Goal: Task Accomplishment & Management: Manage account settings

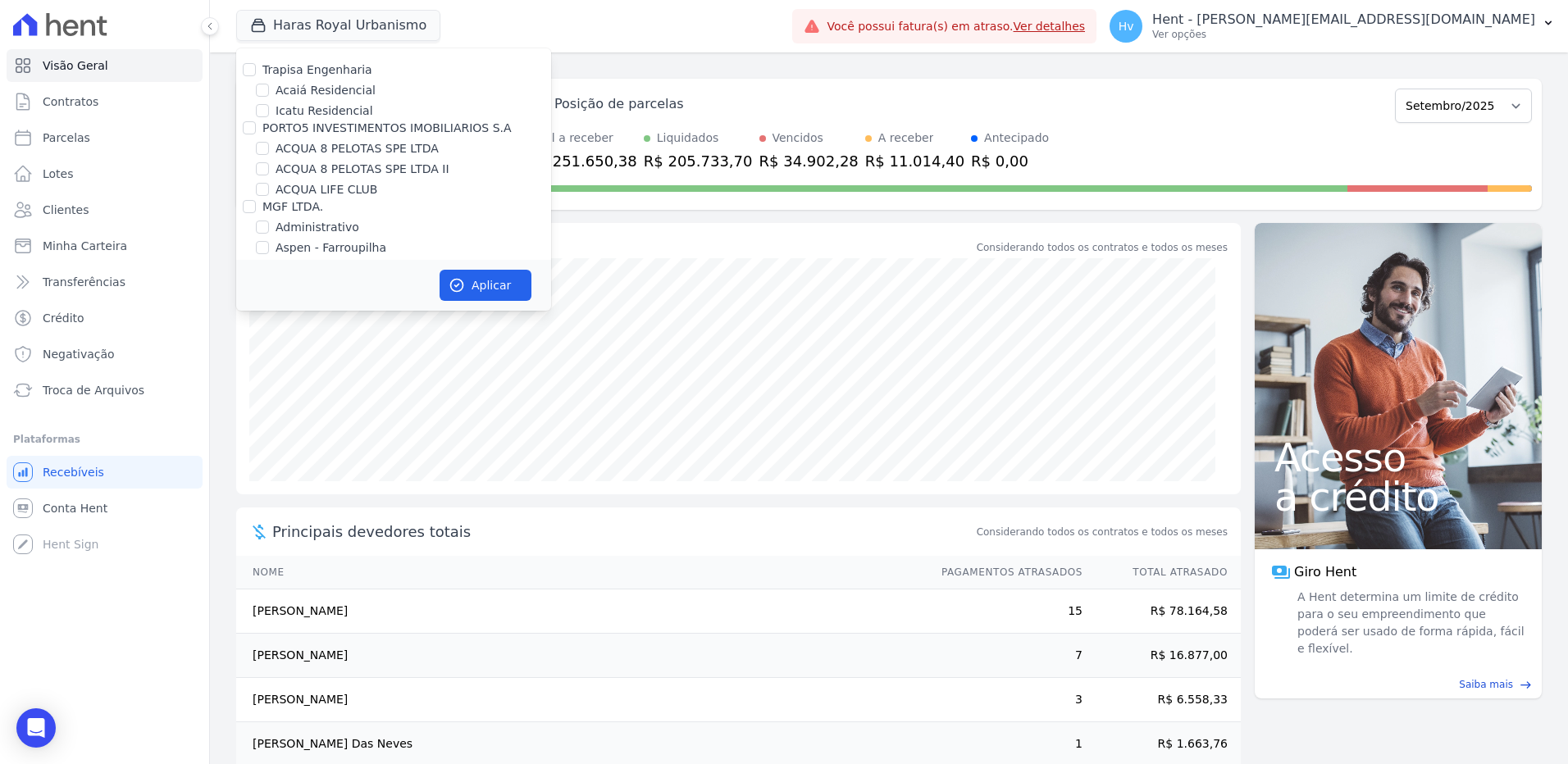
click at [785, 53] on div "Haras Royal Urbanismo Trapisa Engenharia Acaiá Residencial Icatu Residencial PO…" at bounding box center [511, 26] width 549 height 54
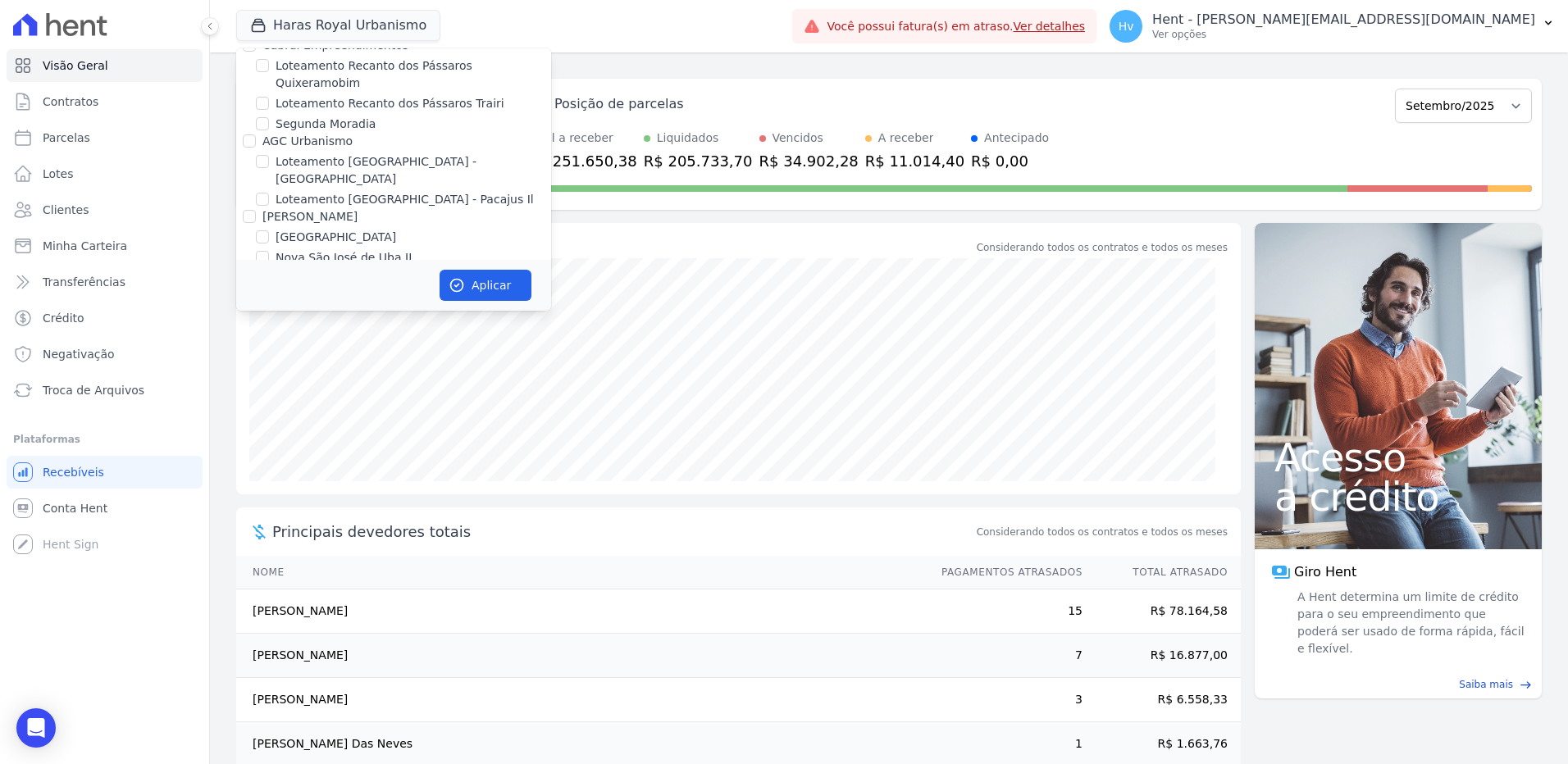
click at [785, 32] on div "Haras Royal Urbanismo Trapisa Engenharia Acaiá Residencial Icatu Residencial PO…" at bounding box center [511, 26] width 549 height 54
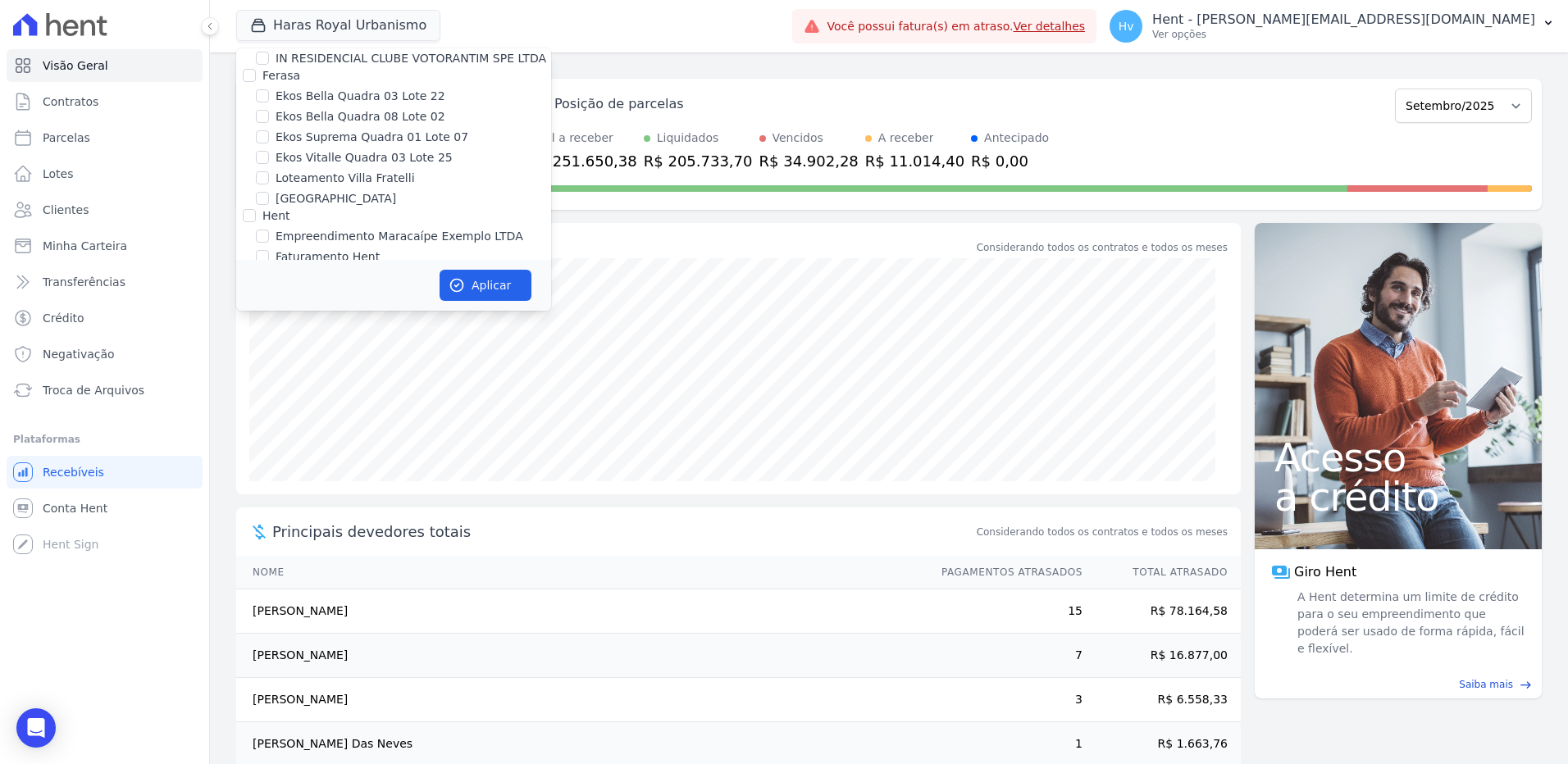
scroll to position [5564, 0]
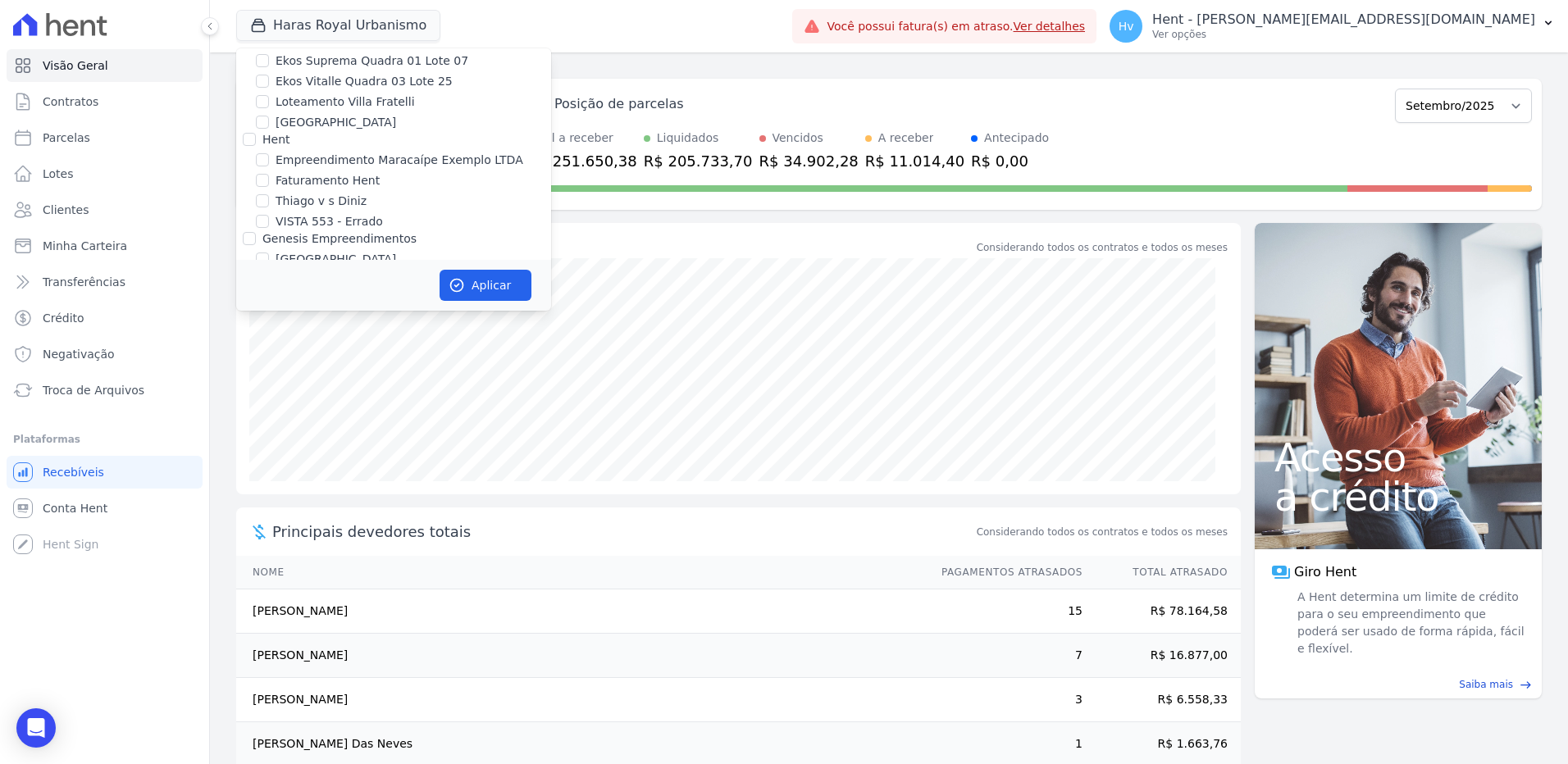
click at [785, 53] on div "Haras Royal Urbanismo Trapisa Engenharia Acaiá Residencial Icatu Residencial PO…" at bounding box center [511, 26] width 549 height 54
click at [87, 515] on span "Conta Hent" at bounding box center [75, 509] width 64 height 17
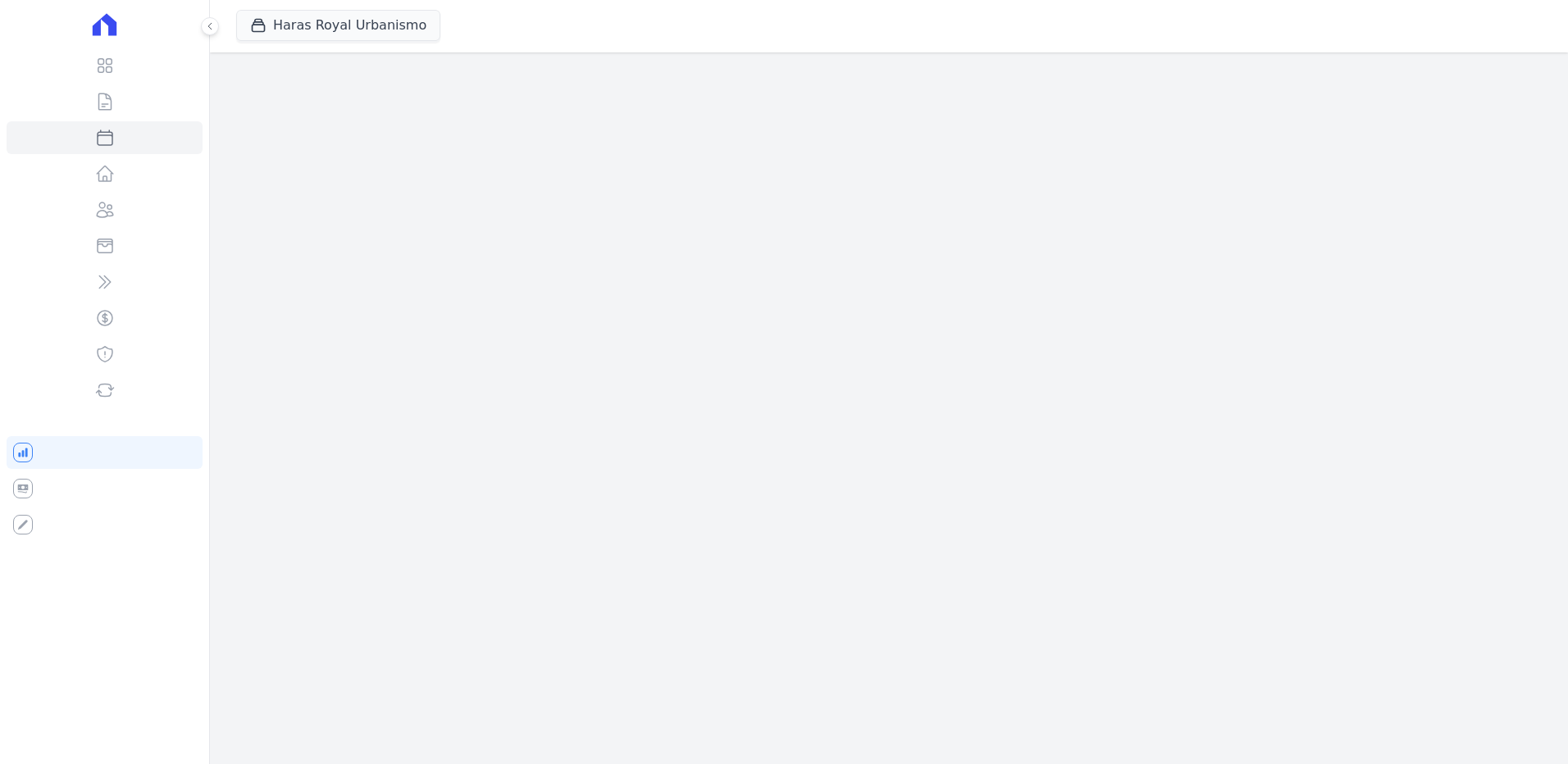
select select
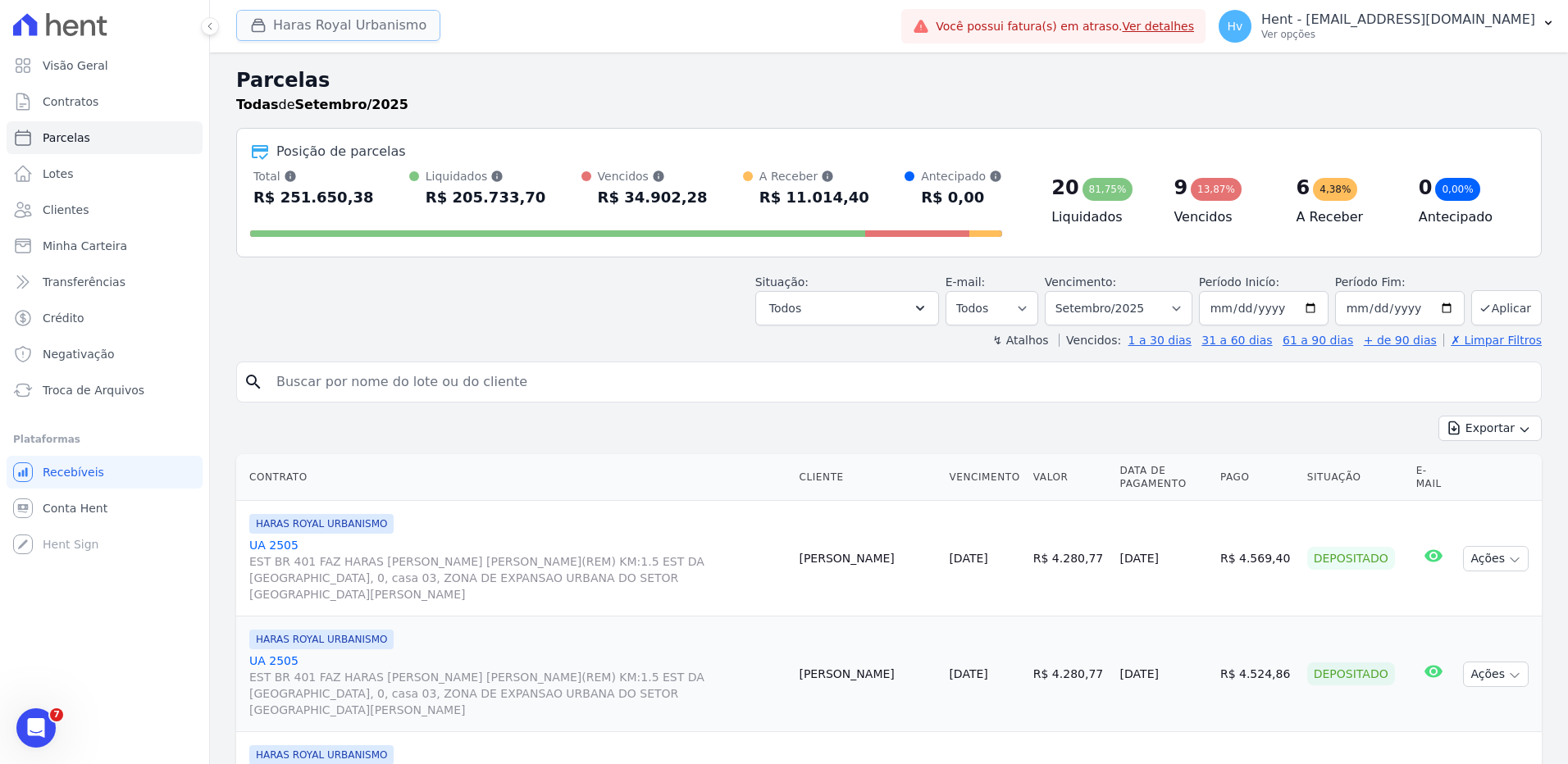
click at [383, 36] on button "Haras Royal Urbanismo" at bounding box center [338, 25] width 204 height 31
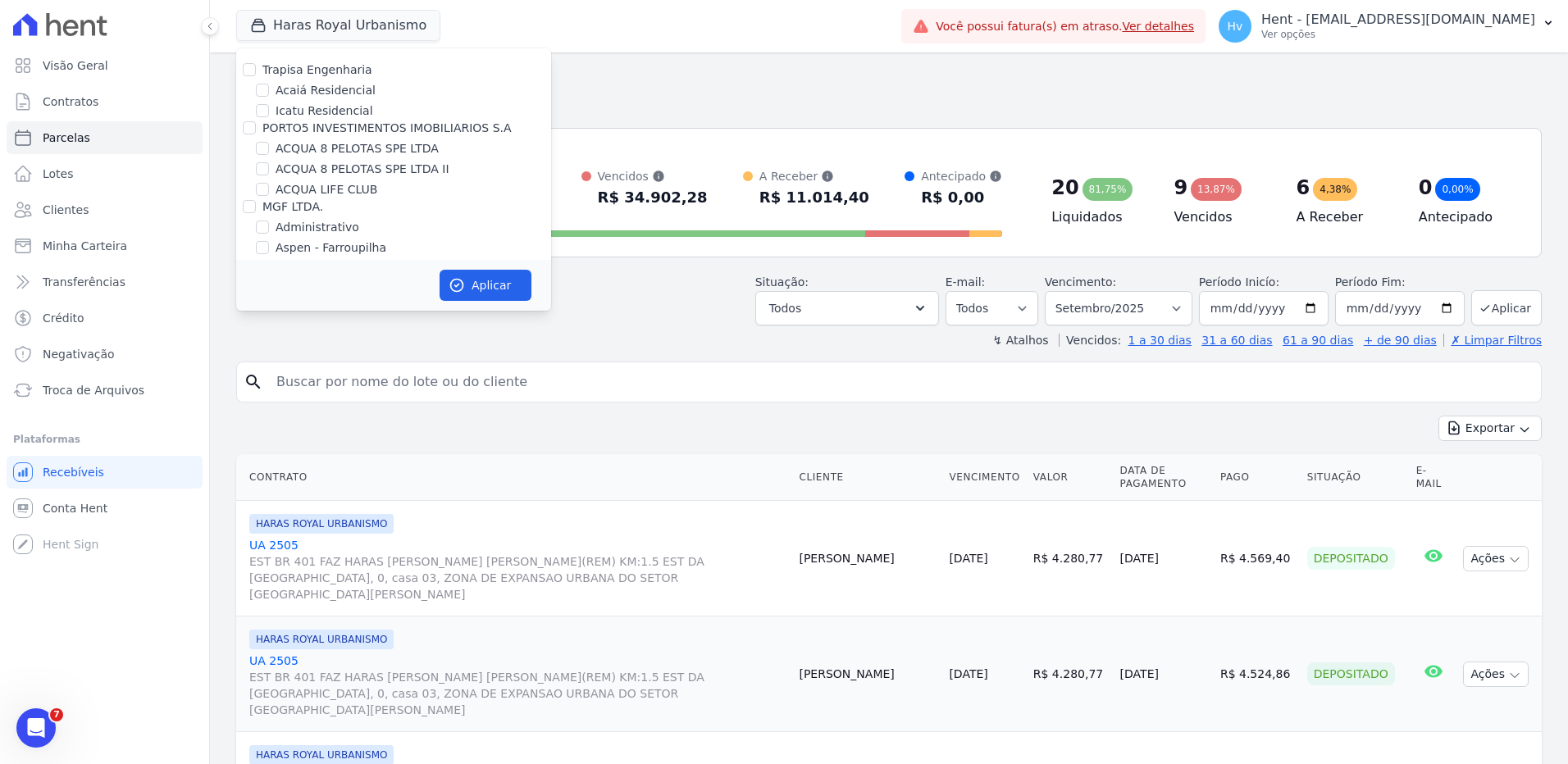
click at [764, 85] on h2 "Parcelas" at bounding box center [889, 79] width 1306 height 29
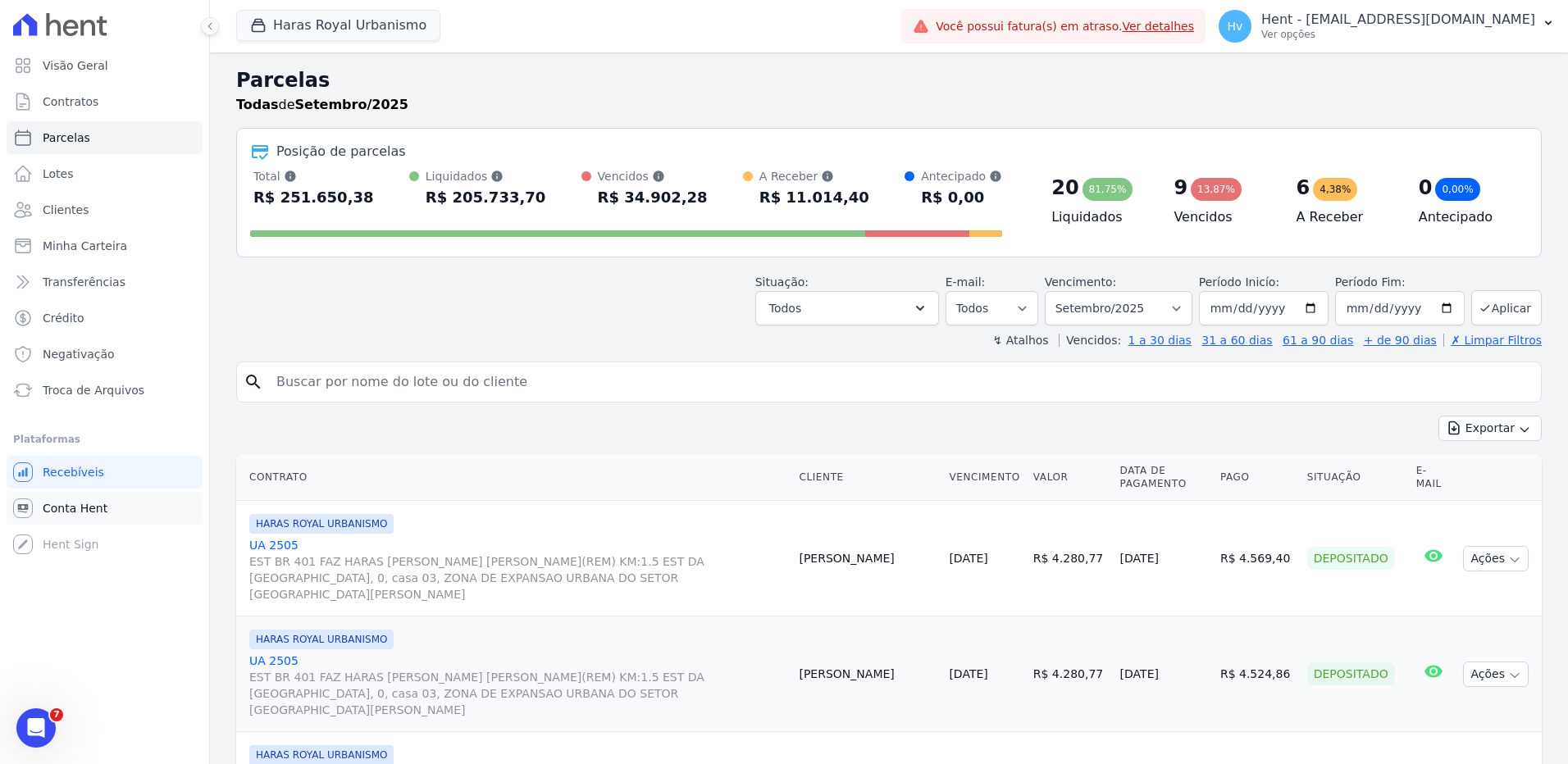
click at [95, 514] on span "Conta Hent" at bounding box center [75, 509] width 64 height 17
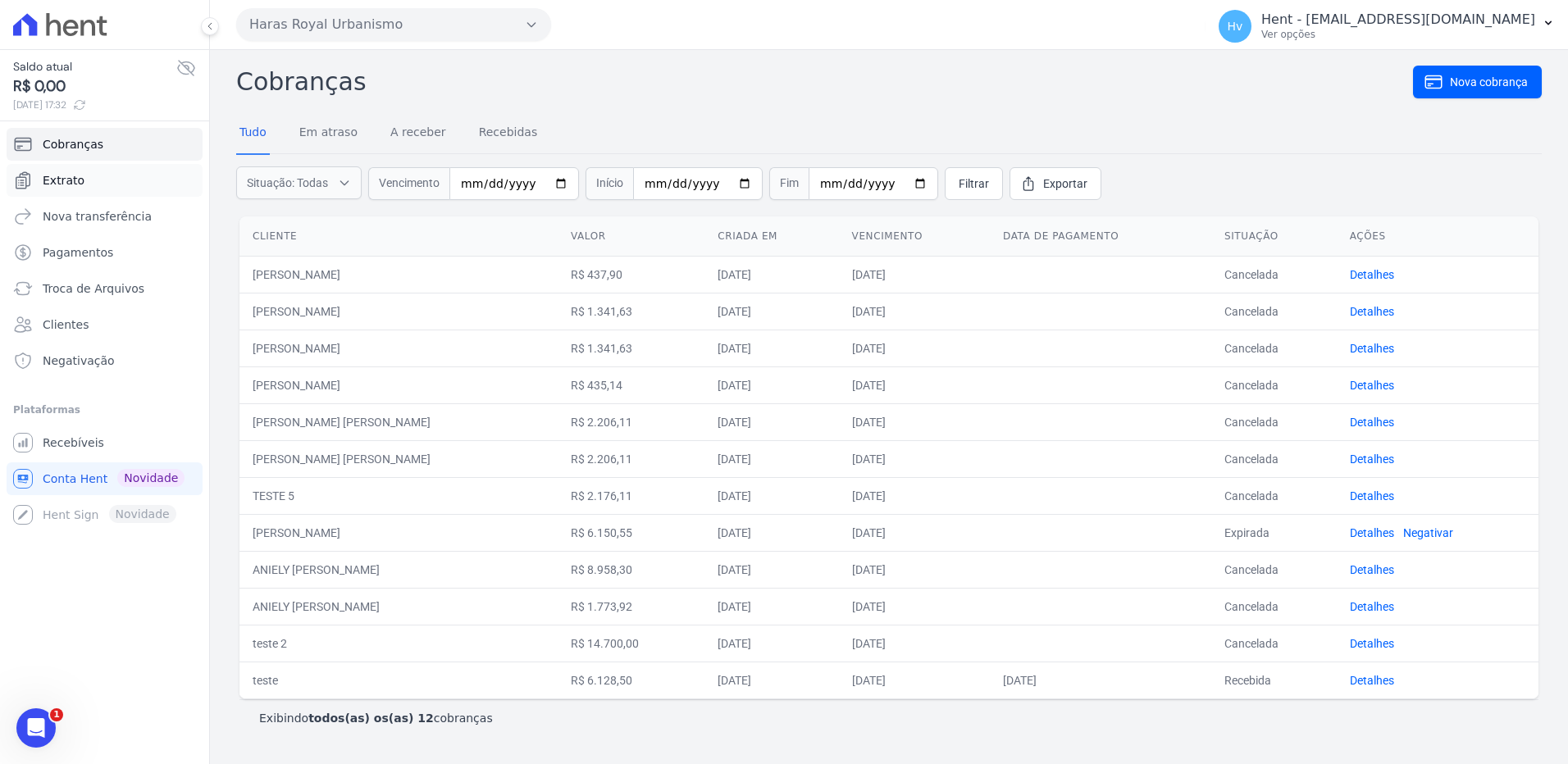
click at [49, 185] on span "Extrato" at bounding box center [64, 181] width 42 height 17
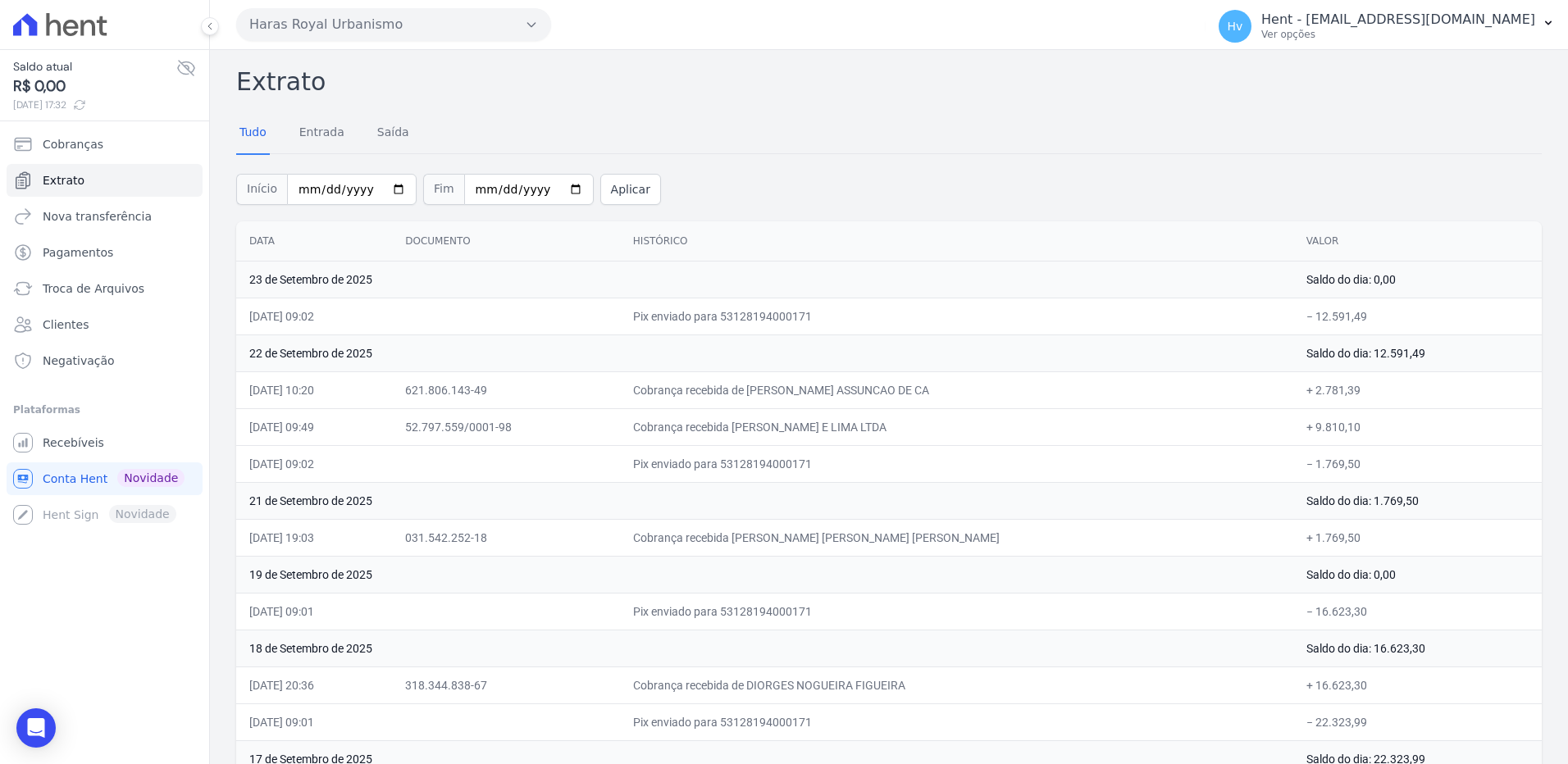
drag, startPoint x: 675, startPoint y: 389, endPoint x: 751, endPoint y: 382, distance: 76.3
click at [751, 382] on tr "[DATE] 10:20 621.806.143-49 Cobrança recebida de [PERSON_NAME] ASSUNCAO DE CA +…" at bounding box center [889, 390] width 1306 height 37
click at [844, 153] on div "Início [DATE] Fim [DATE] Aplicar" at bounding box center [889, 187] width 1306 height 68
click at [745, 72] on h2 "Extrato" at bounding box center [889, 81] width 1306 height 37
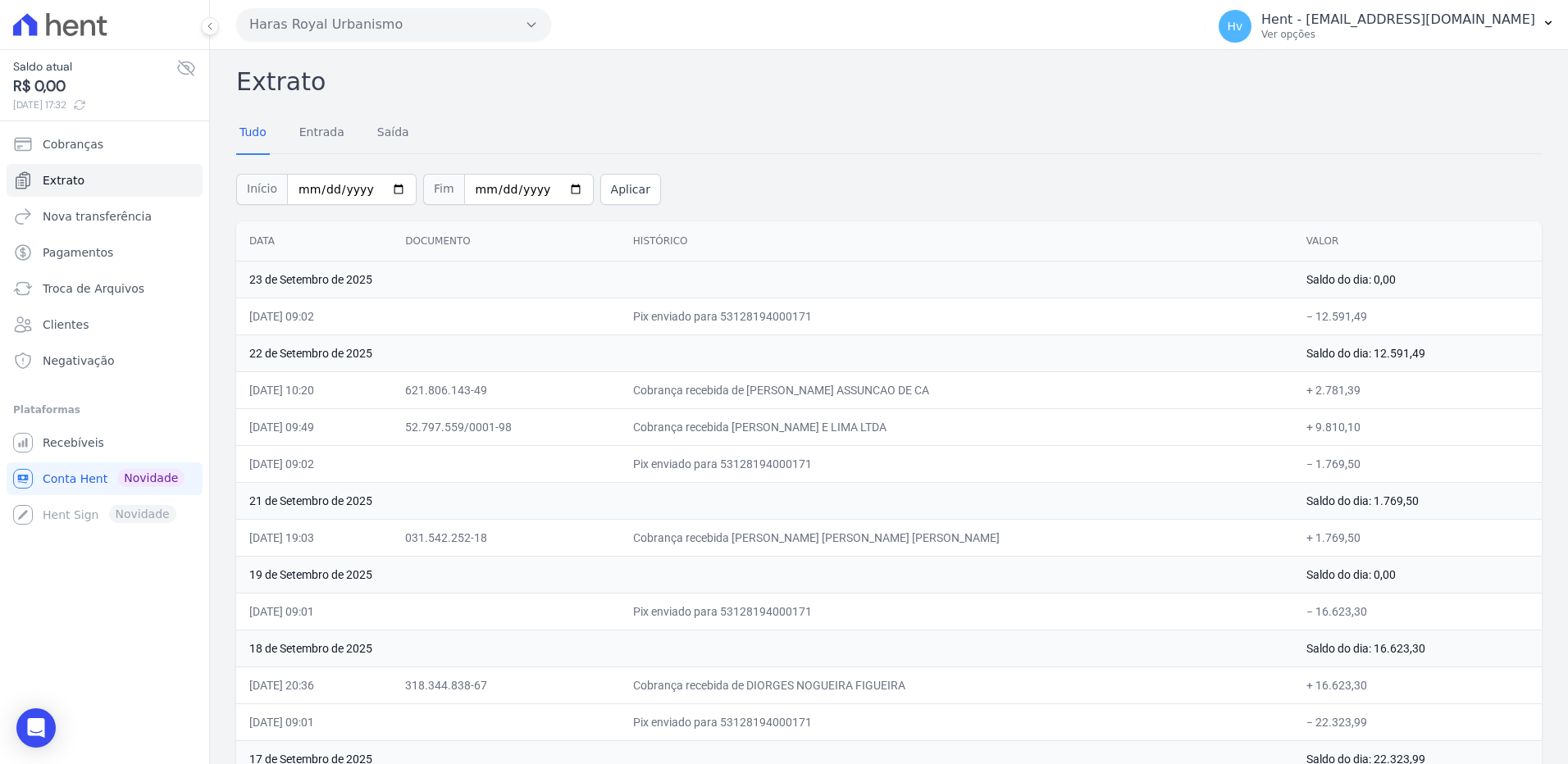
click at [320, 23] on button "Haras Royal Urbanismo" at bounding box center [393, 24] width 315 height 33
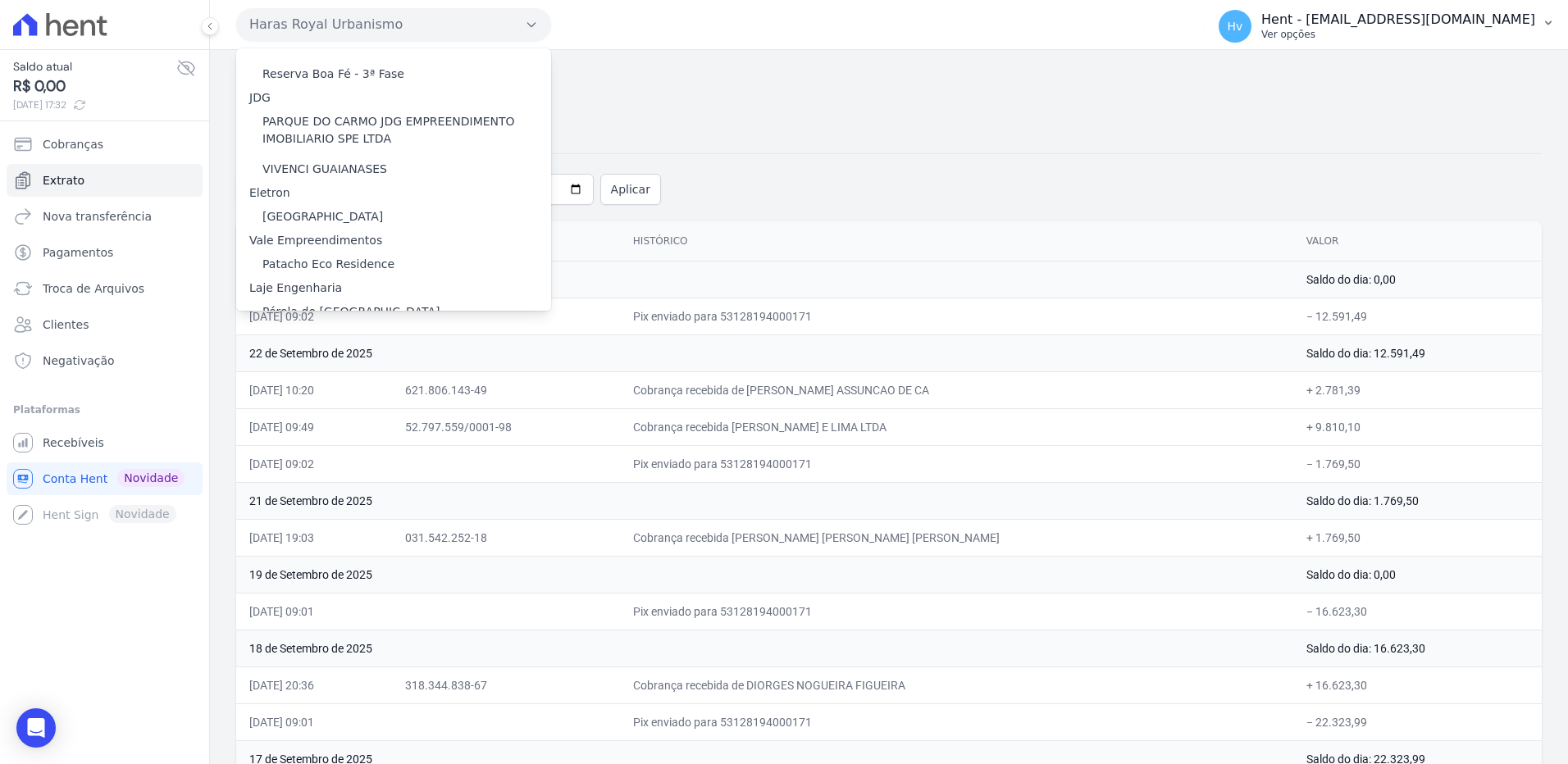
scroll to position [8400, 0]
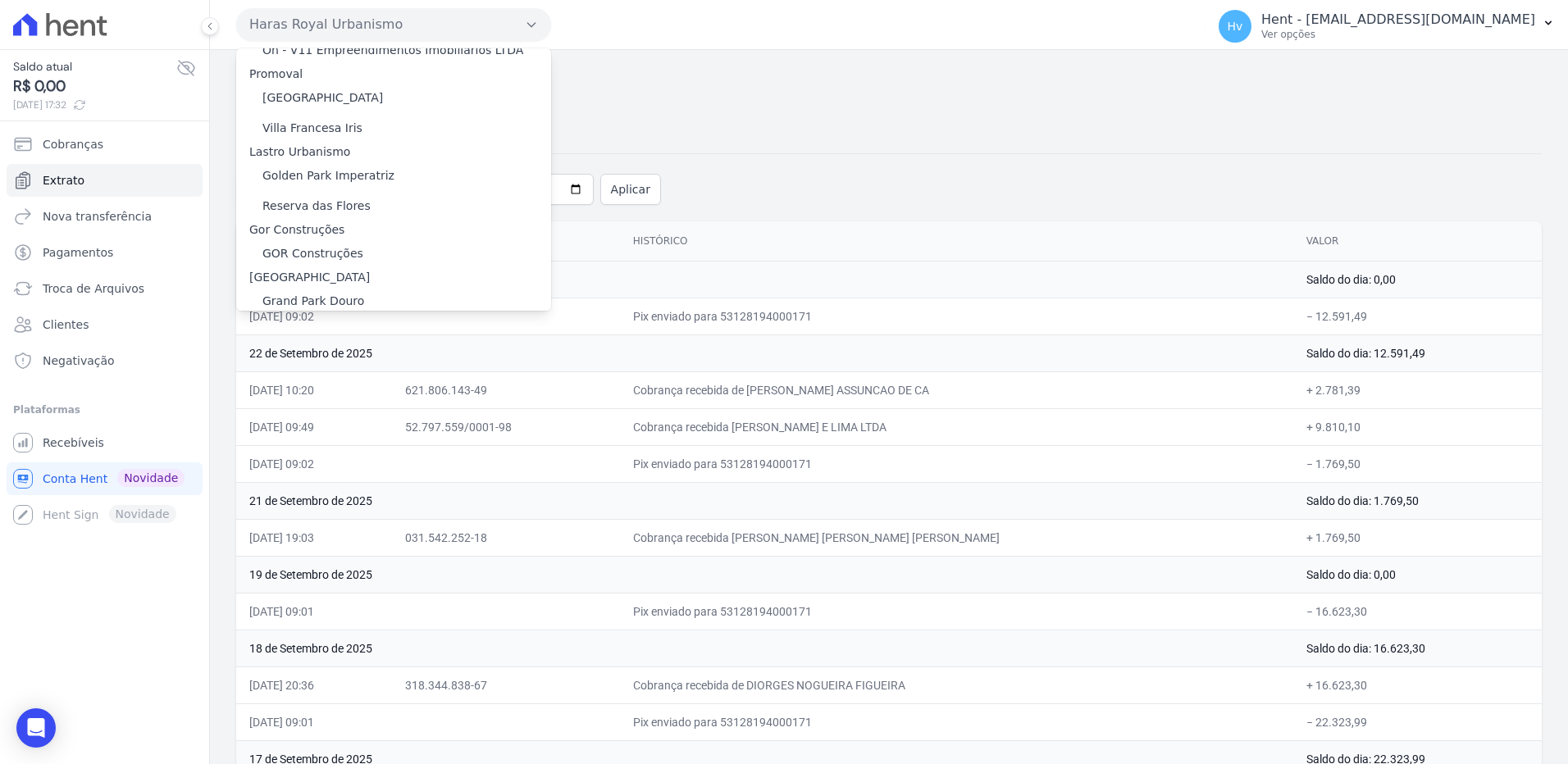
click at [387, 435] on label "HARAS ROYAL RESIDENCE - [GEOGRAPHIC_DATA]" at bounding box center [403, 444] width 281 height 18
click at [0, 0] on input "HARAS ROYAL RESIDENCE - [GEOGRAPHIC_DATA]" at bounding box center [0, 0] width 0 height 0
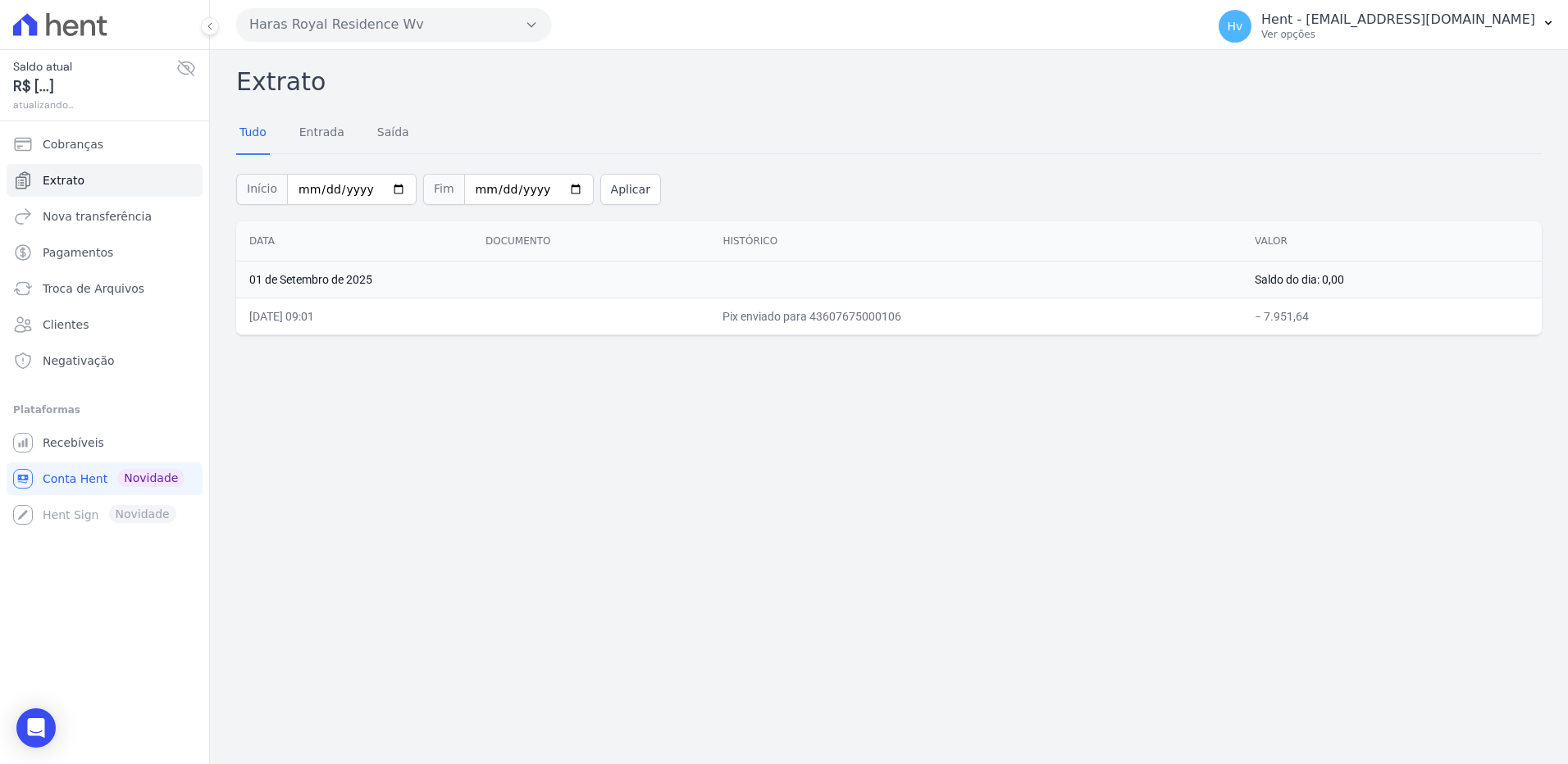
click at [389, 34] on button "Haras Royal Residence Wv" at bounding box center [393, 24] width 315 height 33
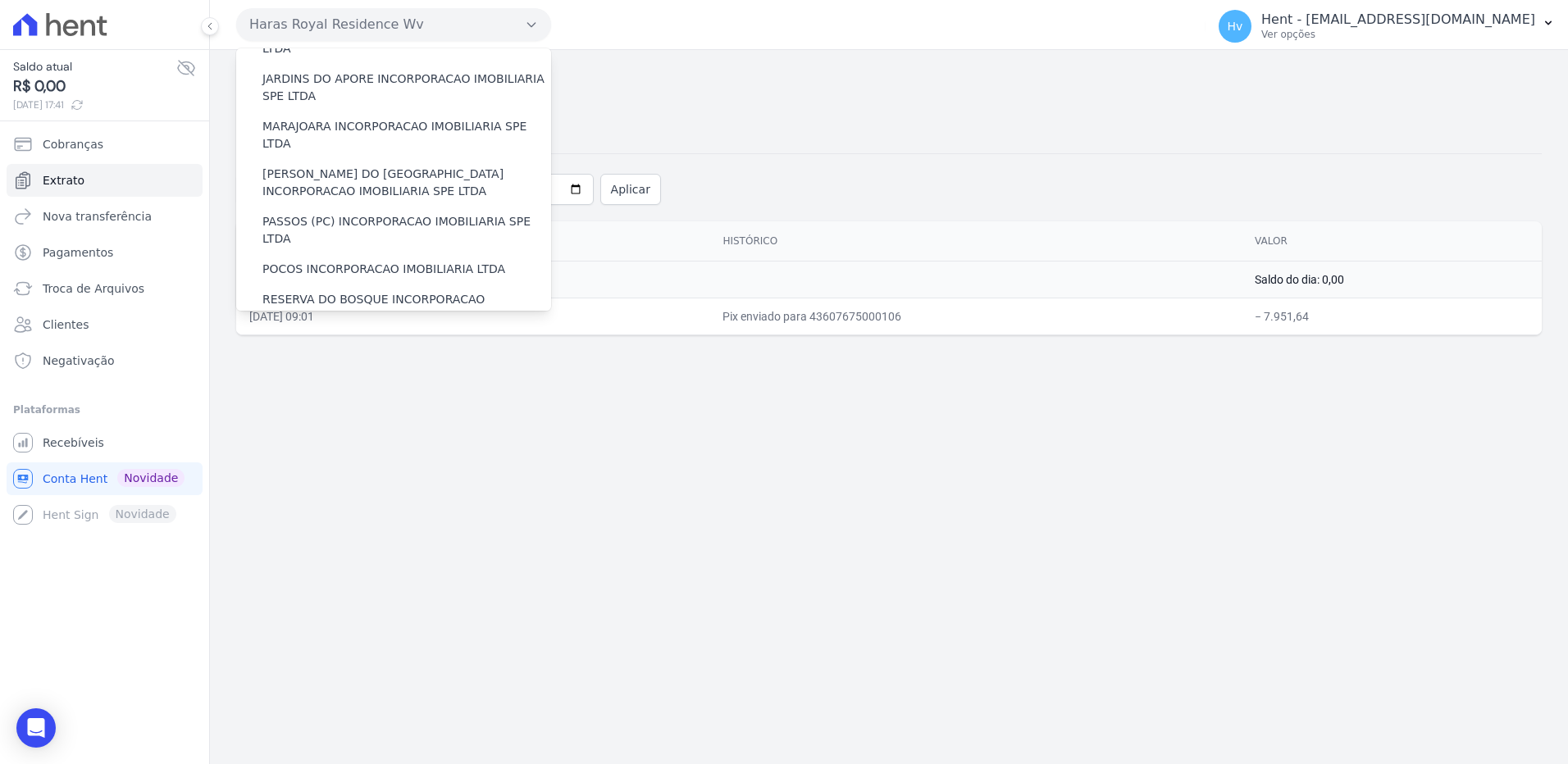
scroll to position [13471, 0]
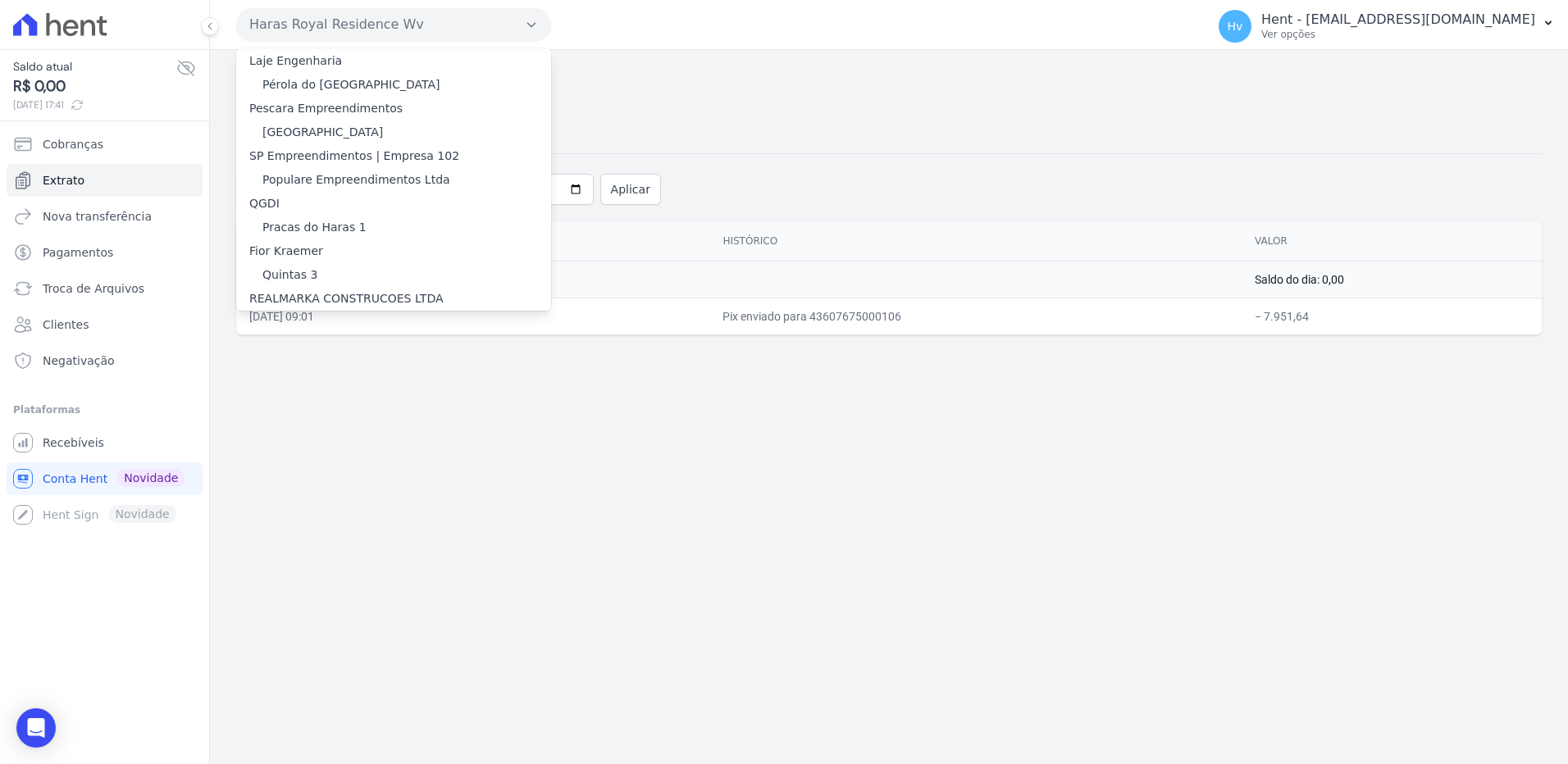
click at [347, 469] on label "Reserva [GEOGRAPHIC_DATA]" at bounding box center [347, 478] width 171 height 18
click at [0, 0] on input "Reserva [GEOGRAPHIC_DATA]" at bounding box center [0, 0] width 0 height 0
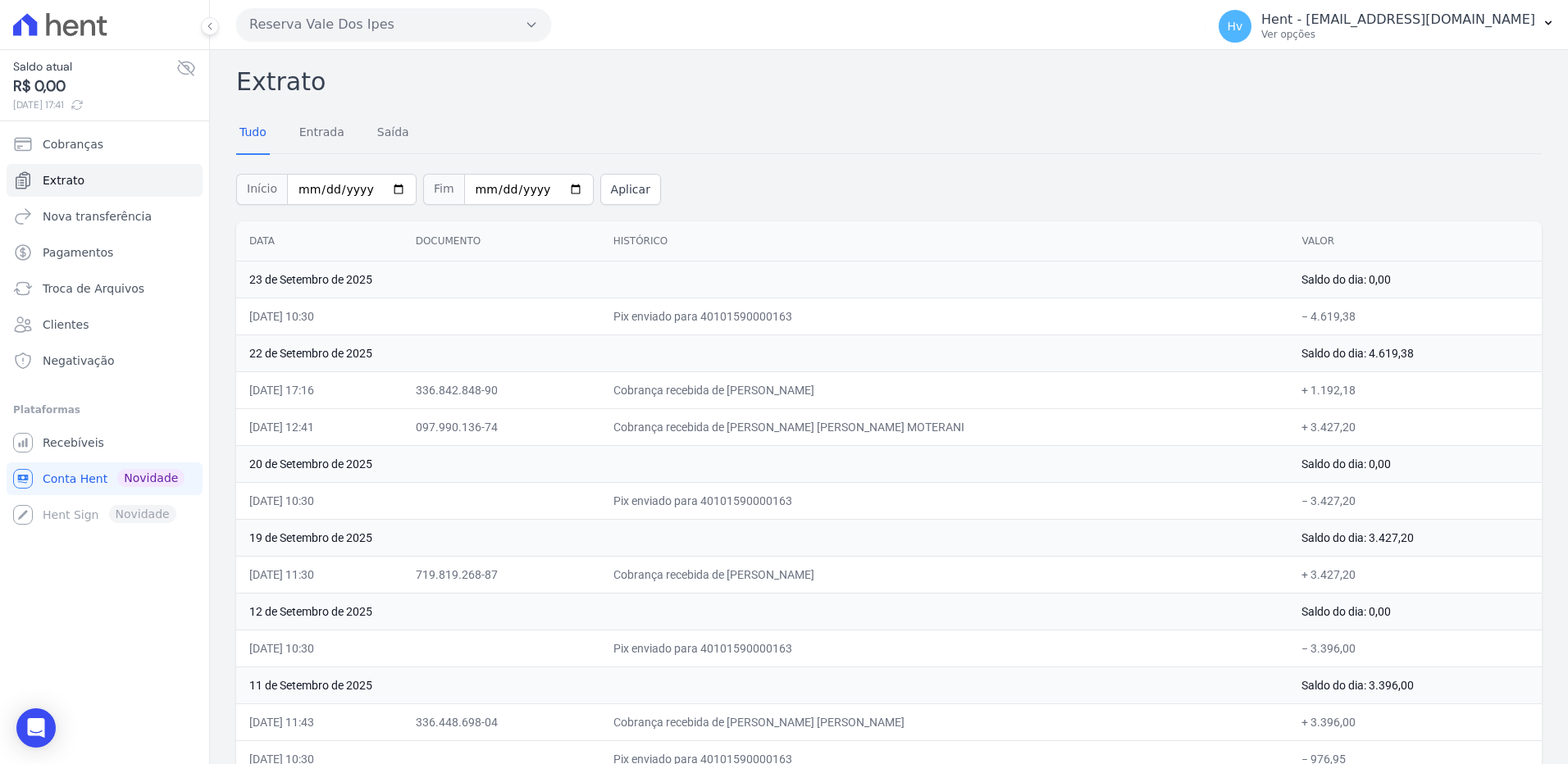
click at [1017, 80] on h2 "Extrato" at bounding box center [889, 81] width 1306 height 37
drag, startPoint x: 1323, startPoint y: 430, endPoint x: 297, endPoint y: 437, distance: 1026.0
click at [297, 437] on tr "[DATE] 12:41 097.990.136-74 Cobrança recebida de [PERSON_NAME] [PERSON_NAME] MO…" at bounding box center [889, 427] width 1306 height 37
click at [69, 447] on span "Recebíveis" at bounding box center [73, 443] width 61 height 17
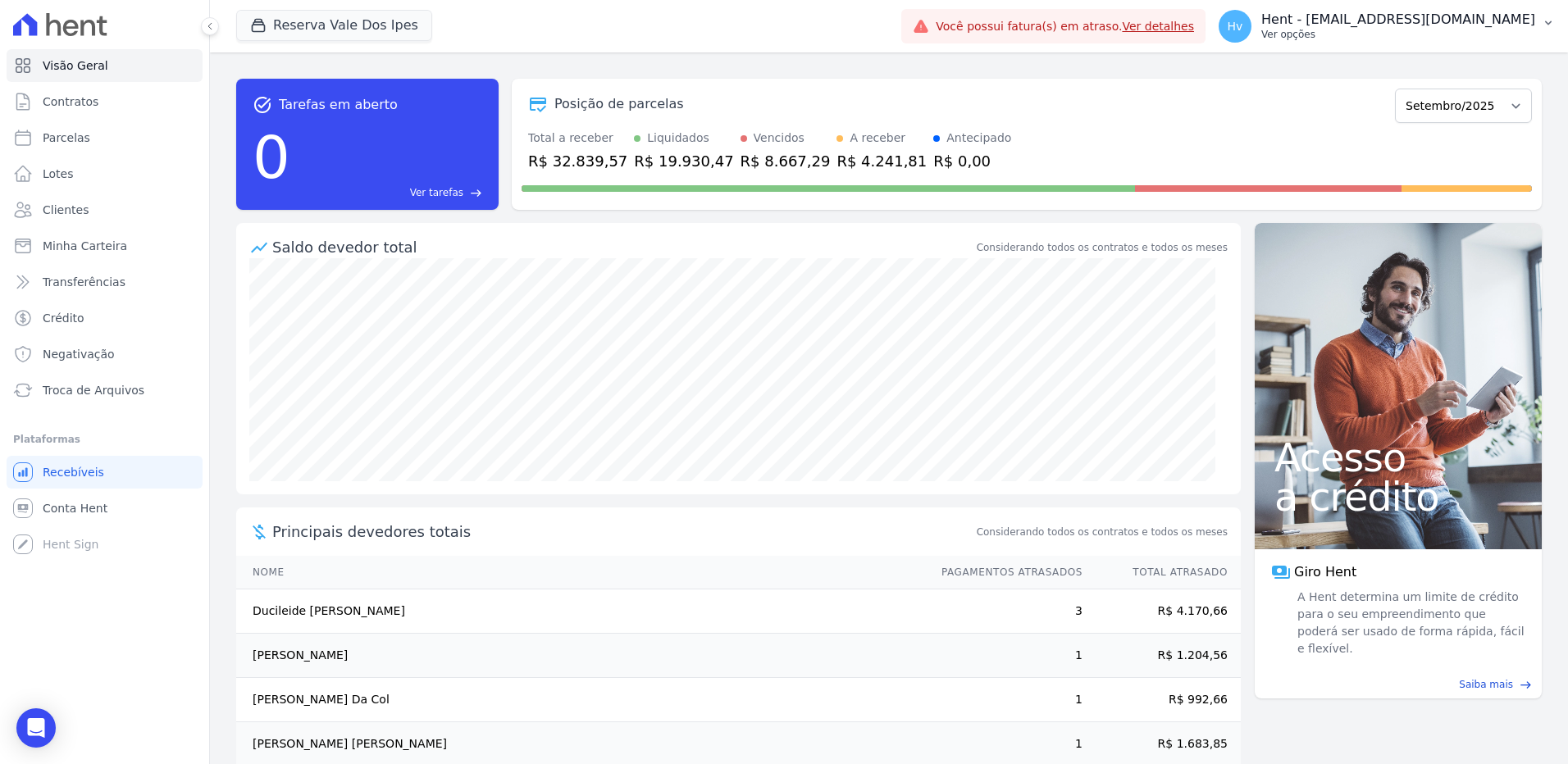
click at [1427, 27] on p "Hent - [EMAIL_ADDRESS][DOMAIN_NAME]" at bounding box center [1398, 20] width 274 height 17
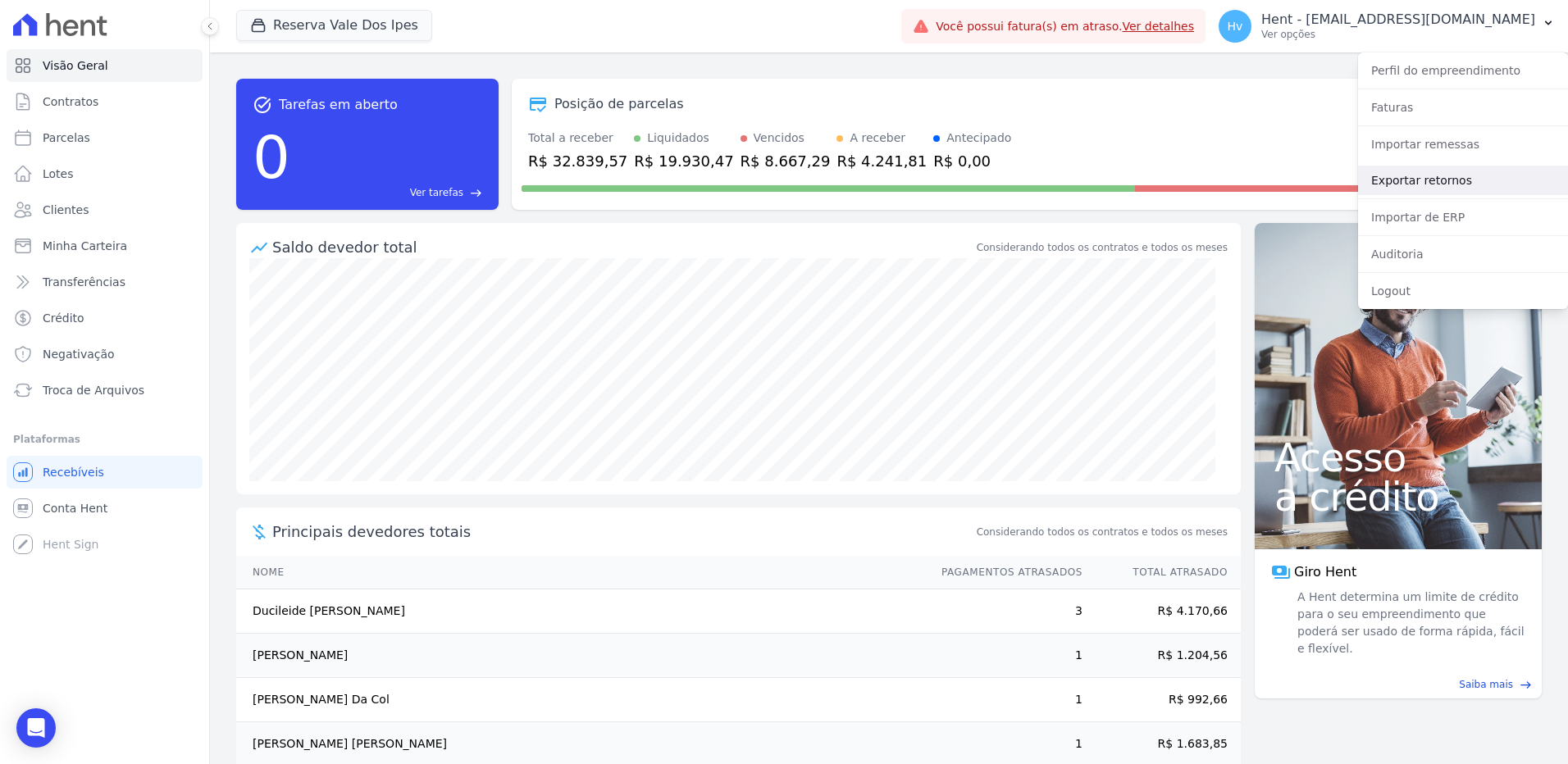
click at [1422, 177] on link "Exportar retornos" at bounding box center [1463, 180] width 210 height 29
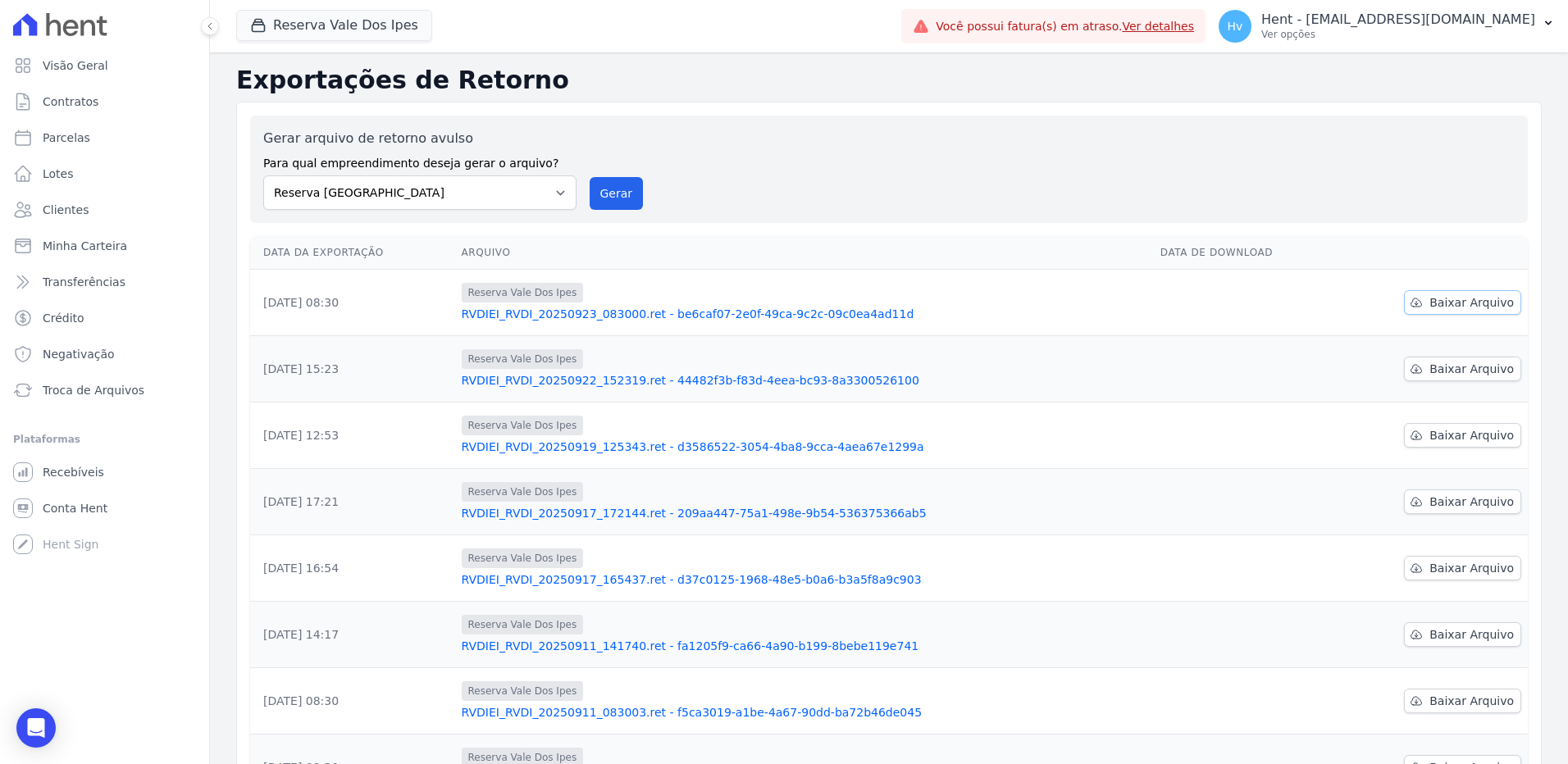
click at [1478, 299] on span "Baixar Arquivo" at bounding box center [1471, 303] width 85 height 17
click at [84, 475] on span "Recebíveis" at bounding box center [73, 472] width 61 height 17
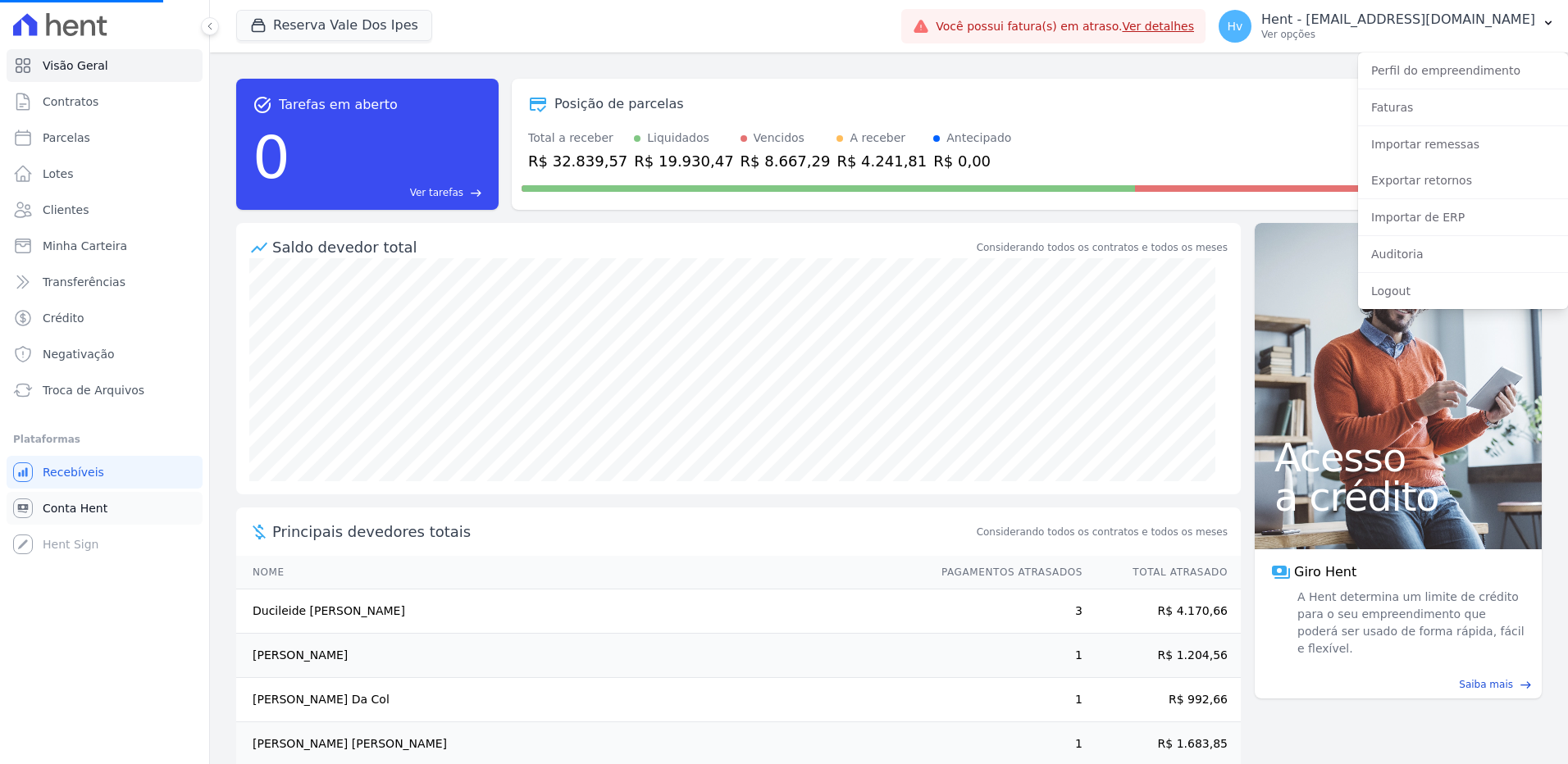
click at [69, 515] on span "Conta Hent" at bounding box center [75, 509] width 64 height 17
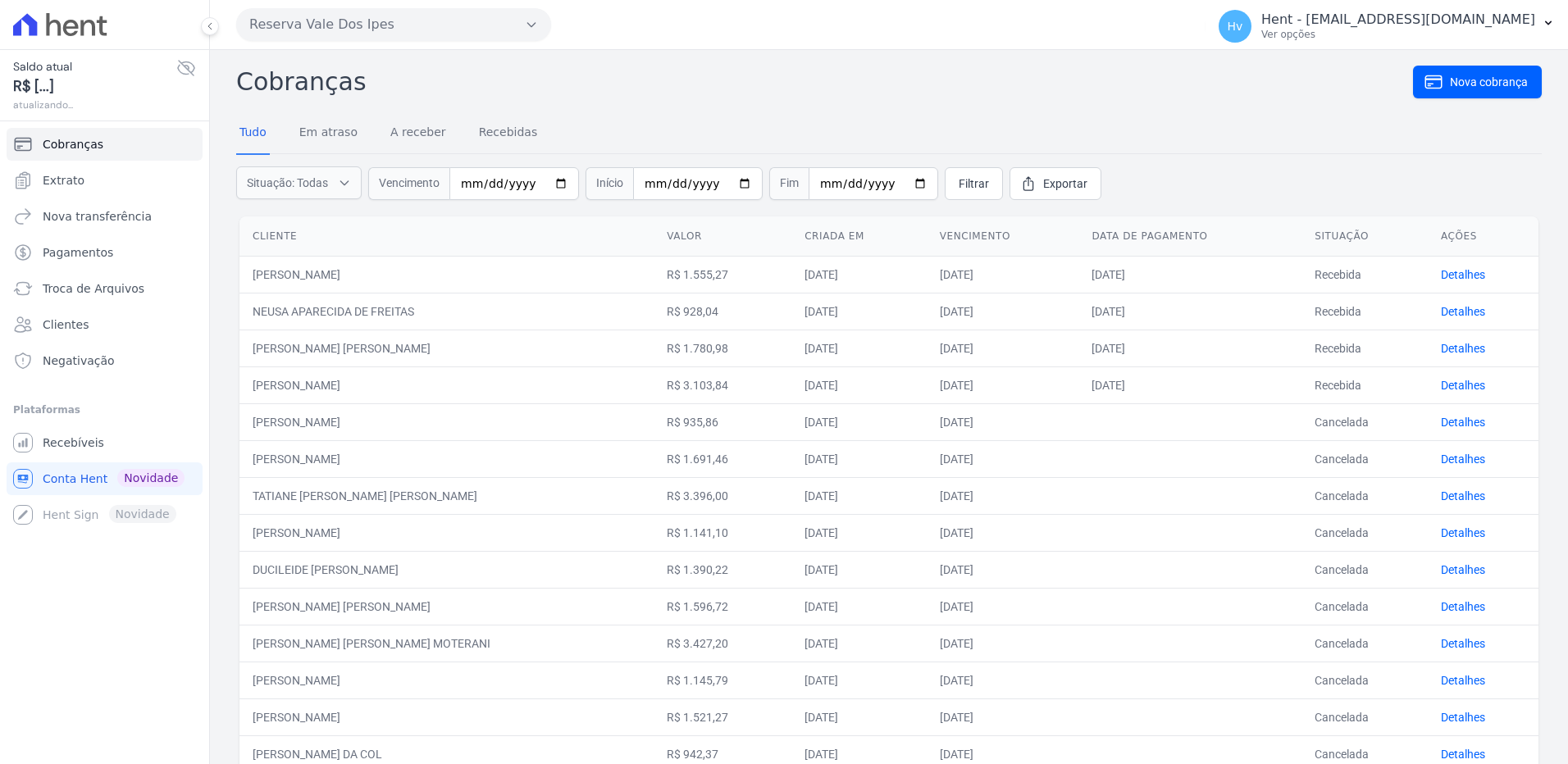
click at [95, 104] on span "atualizando..." at bounding box center [95, 105] width 163 height 15
click at [121, 187] on link "Extrato" at bounding box center [105, 180] width 196 height 33
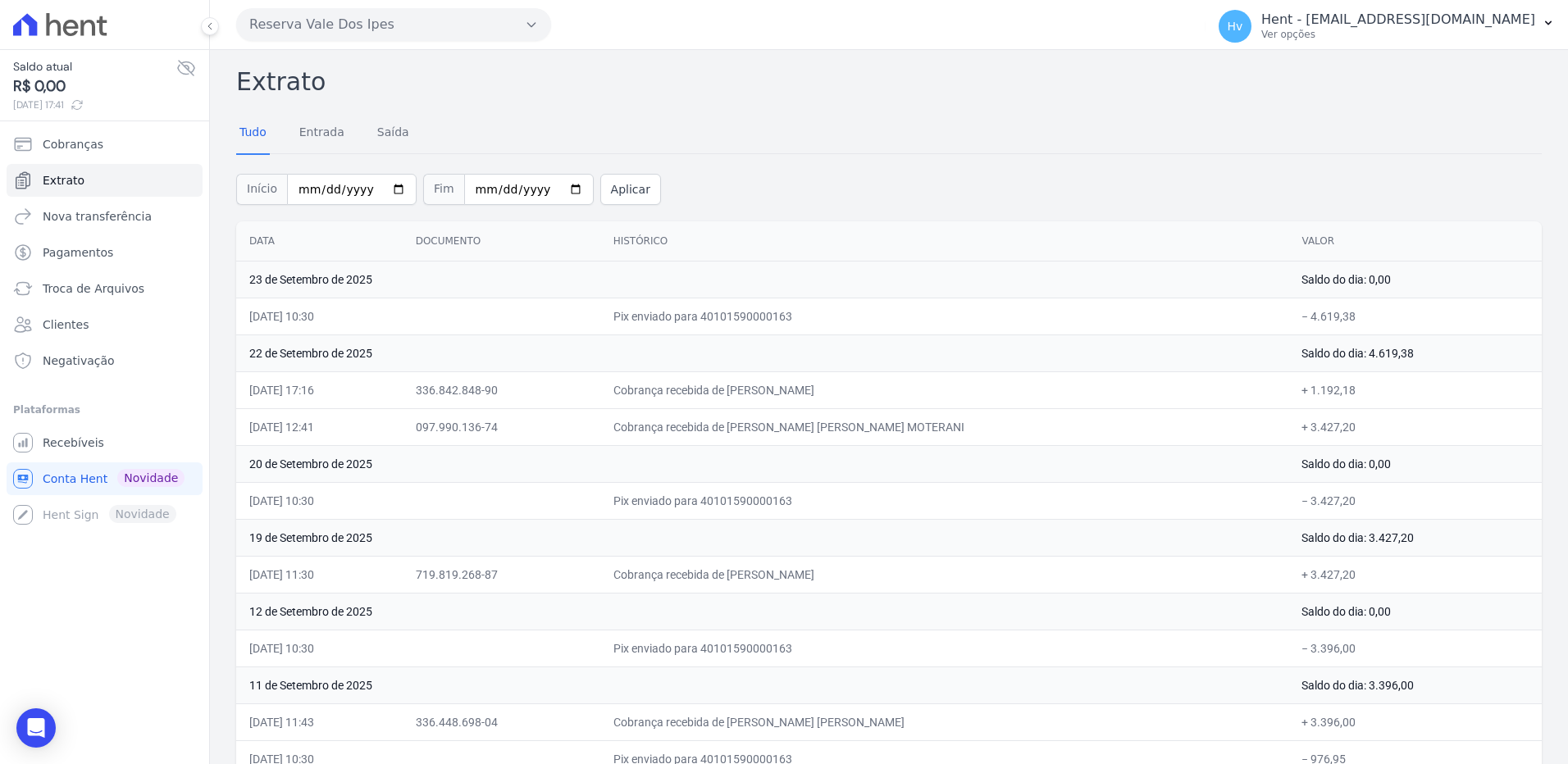
click at [1250, 127] on div "Tudo Entrada [GEOGRAPHIC_DATA]" at bounding box center [889, 133] width 1306 height 40
